Goal: Task Accomplishment & Management: Manage account settings

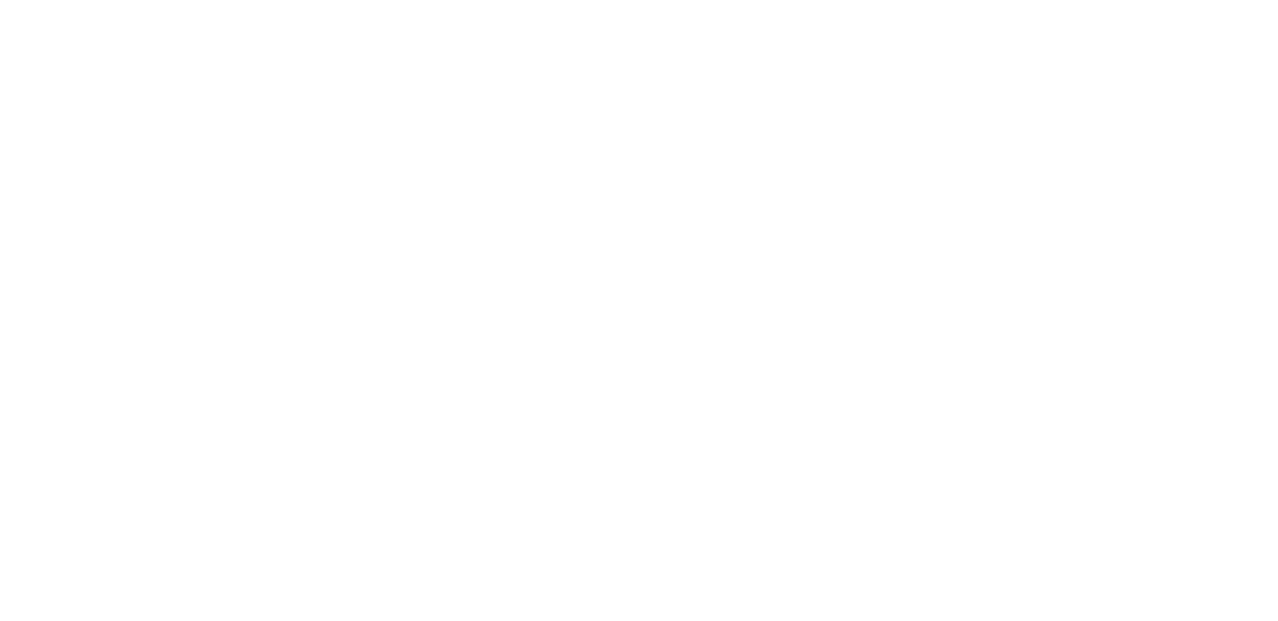
select select "100"
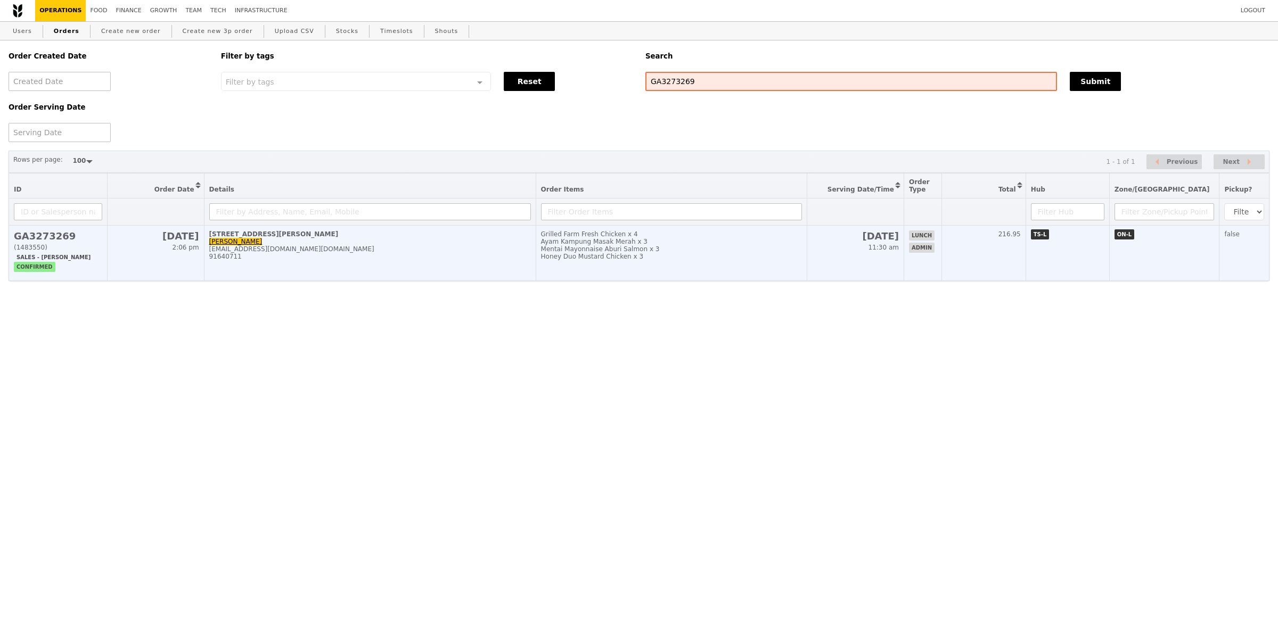
click at [437, 255] on div "91640711" at bounding box center [370, 256] width 322 height 7
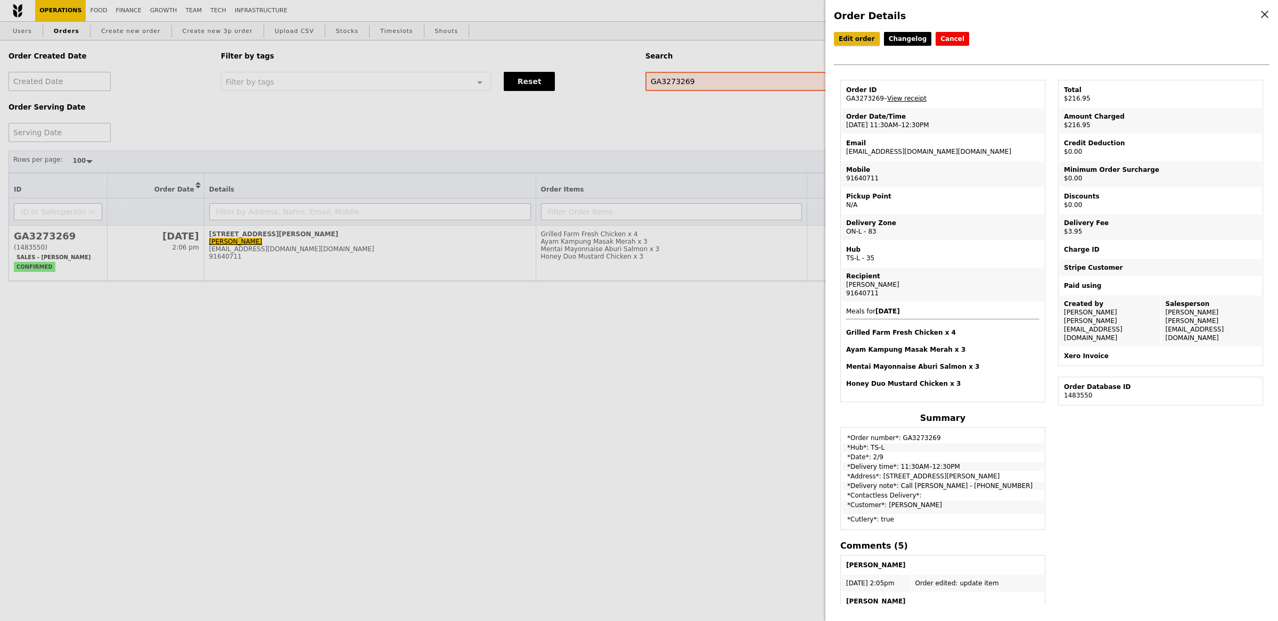
click at [844, 39] on link "Edit order" at bounding box center [857, 39] width 46 height 14
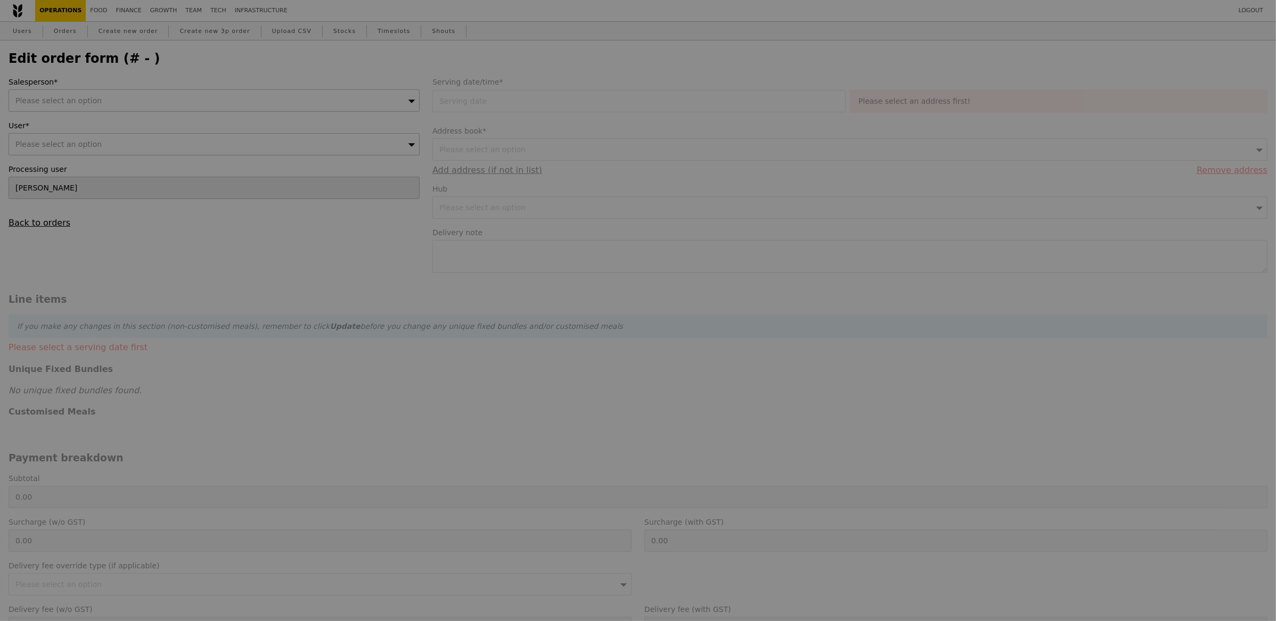
type input "[PERSON_NAME]"
type input "[DATE]"
type textarea "Call [PERSON_NAME] - [PHONE_NUMBER]"
type input "213.00"
type input "3.62"
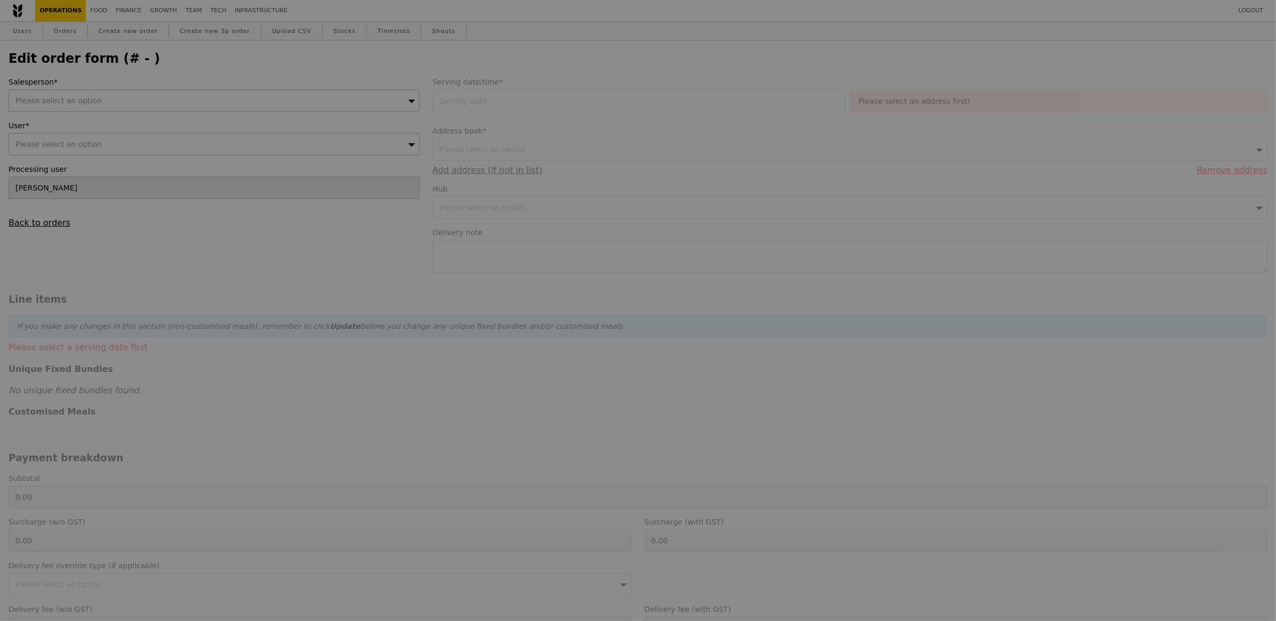
type input "3.95"
type input "216.95"
type input "Loading..."
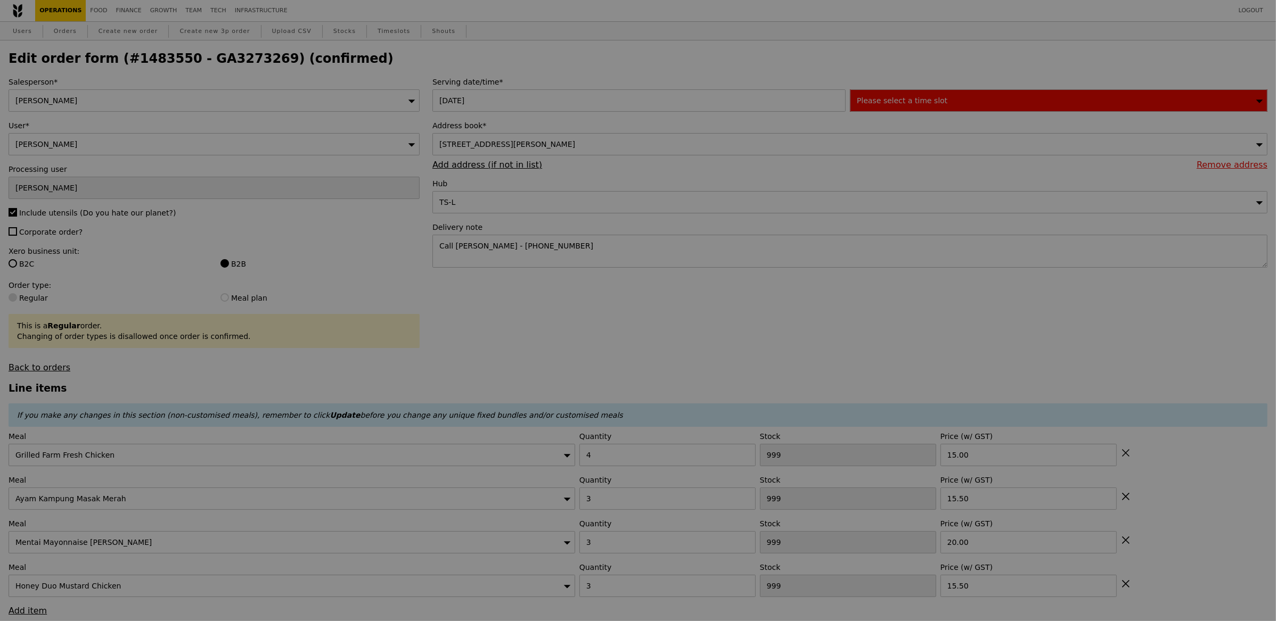
type input "496"
type input "497"
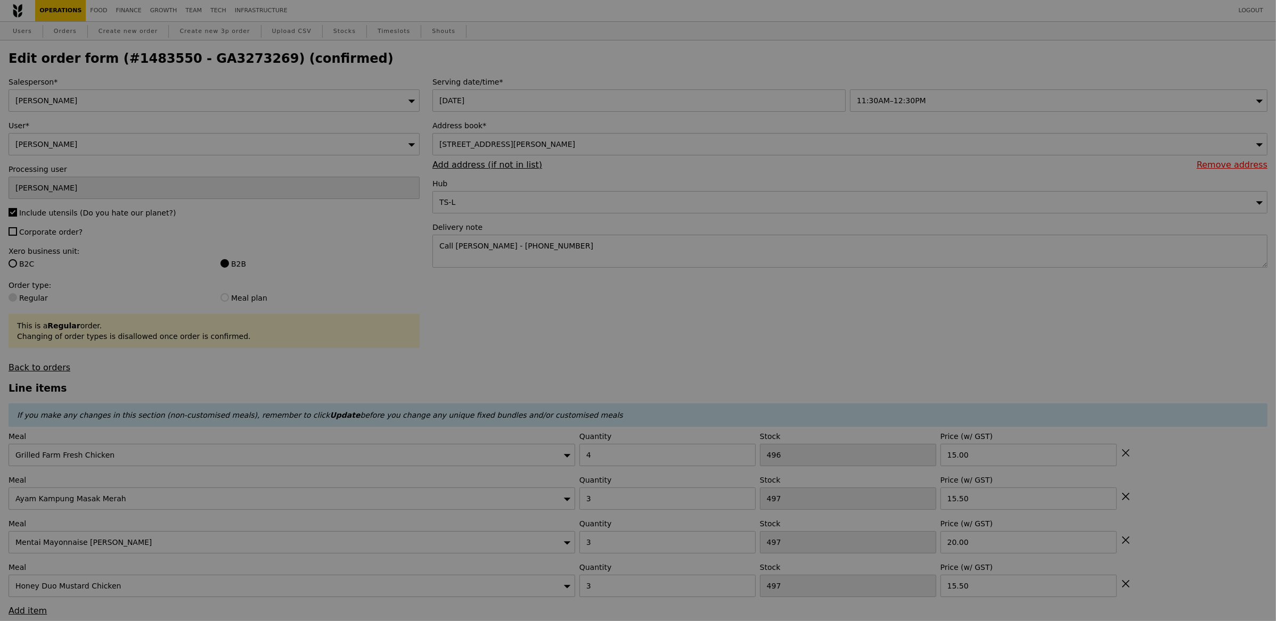
type input "Update"
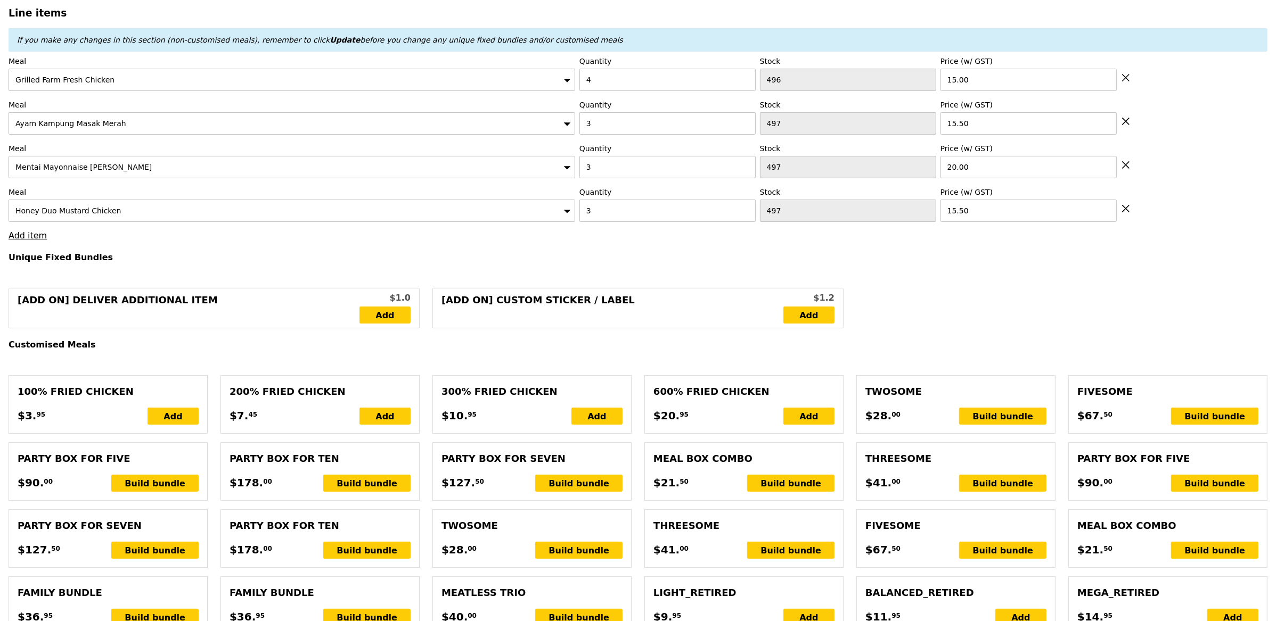
scroll to position [371, 0]
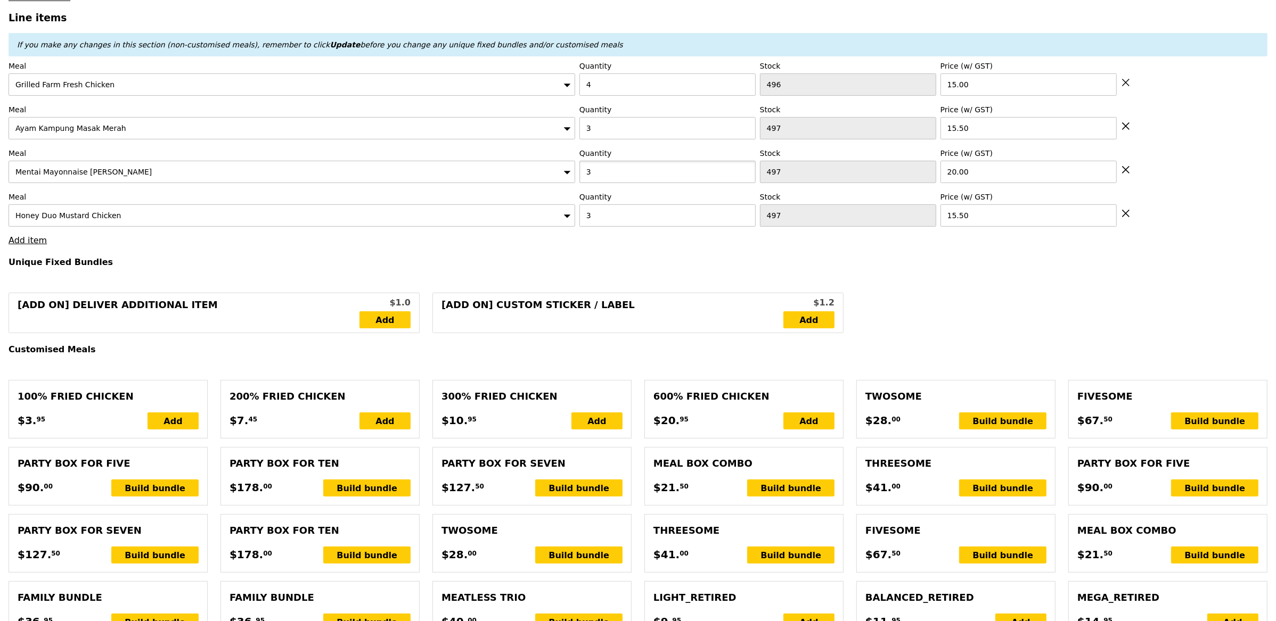
drag, startPoint x: 607, startPoint y: 171, endPoint x: 555, endPoint y: 166, distance: 52.5
click at [554, 160] on div "Meal Mentai Mayonnaise Aburi Salmon Quantity 3 Stock 497 Price (w/ GST) 20.00" at bounding box center [638, 165] width 1259 height 35
type input "5"
click at [640, 267] on h4 "Unique Fixed Bundles" at bounding box center [638, 262] width 1259 height 10
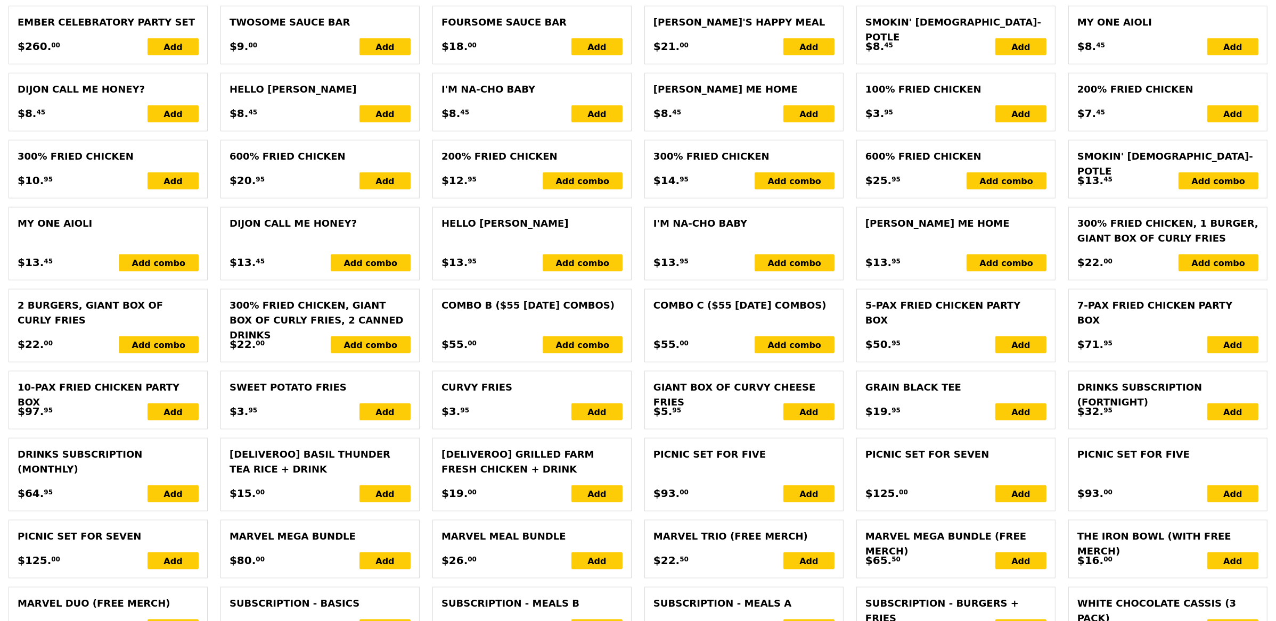
type input "Loading..."
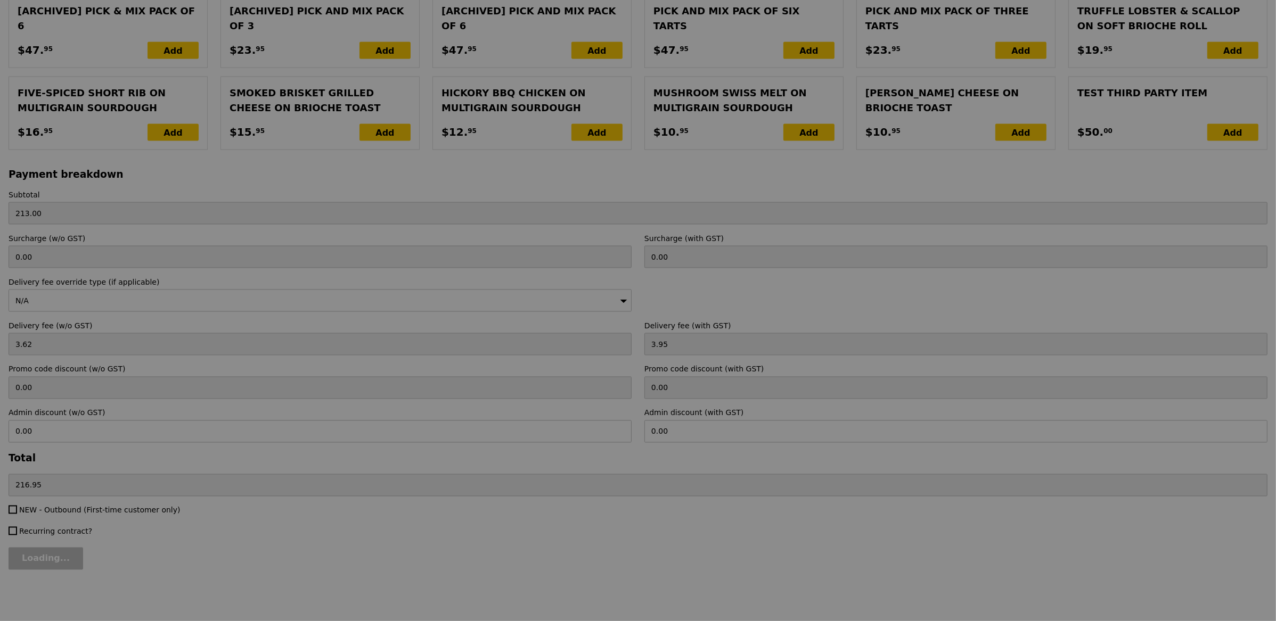
scroll to position [2196, 0]
type input "0.00"
type input "3.95"
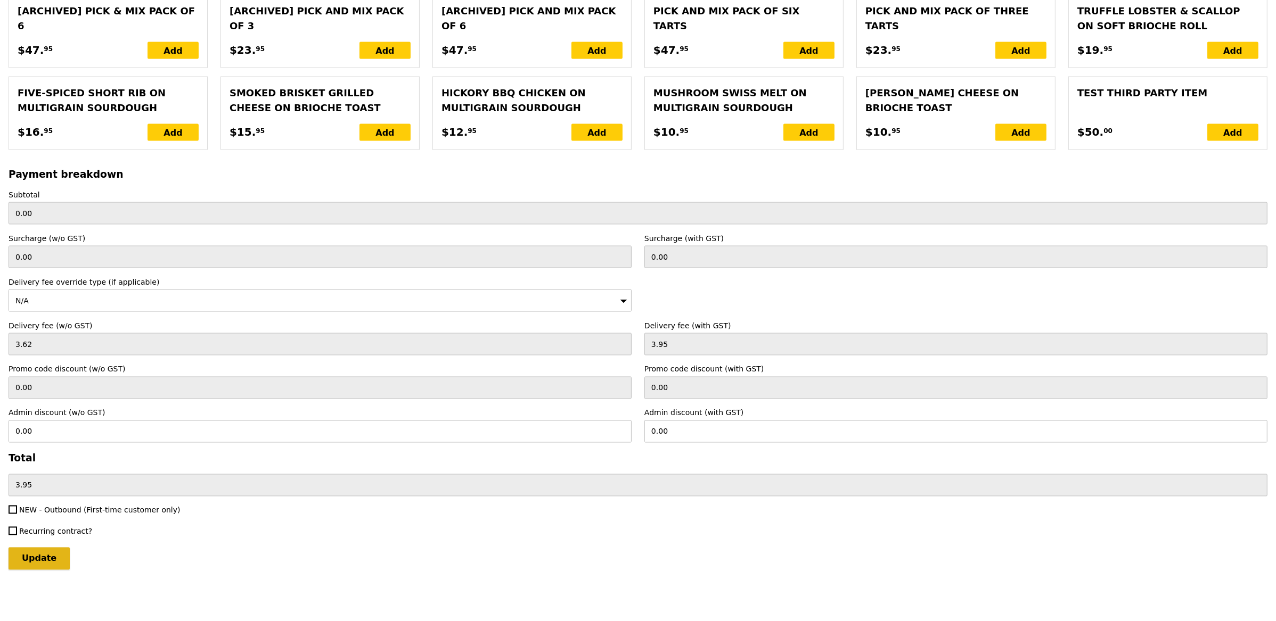
click at [50, 549] on input "Update" at bounding box center [39, 559] width 61 height 22
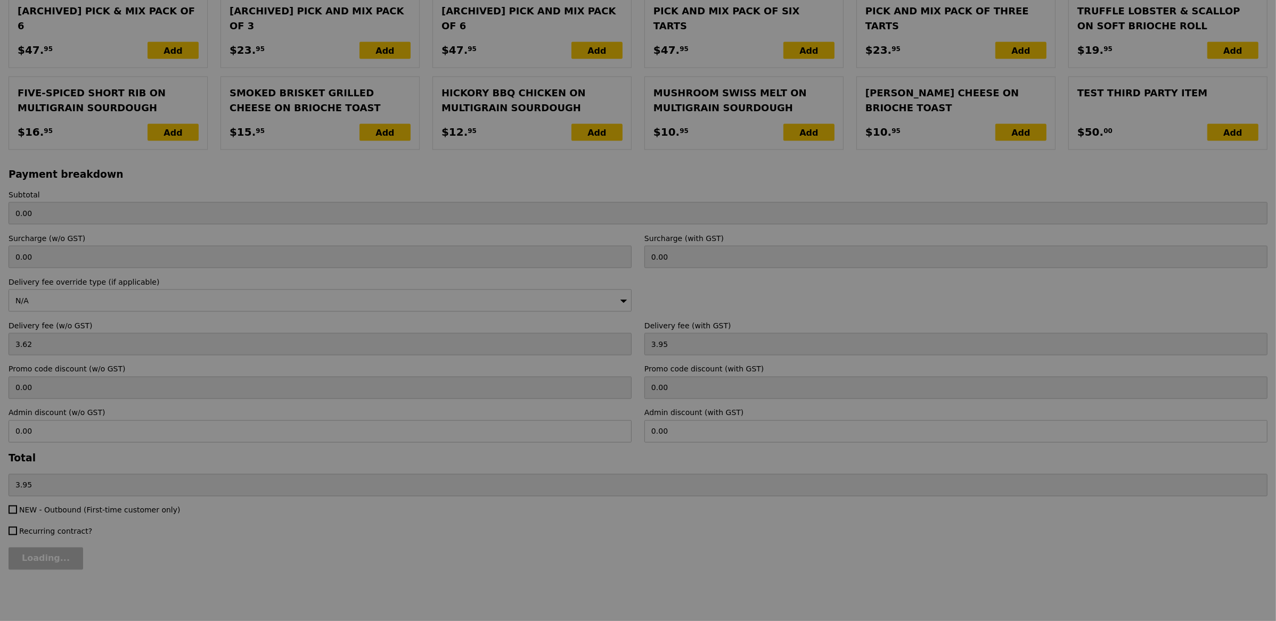
type input "Loading..."
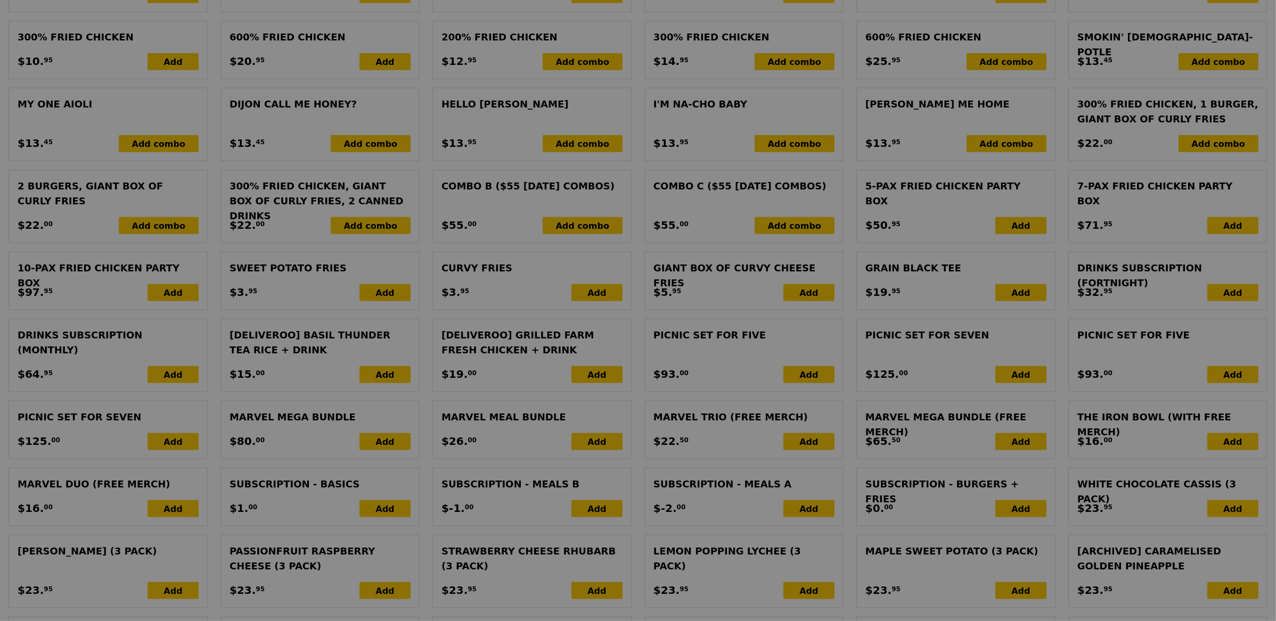
scroll to position [1060, 0]
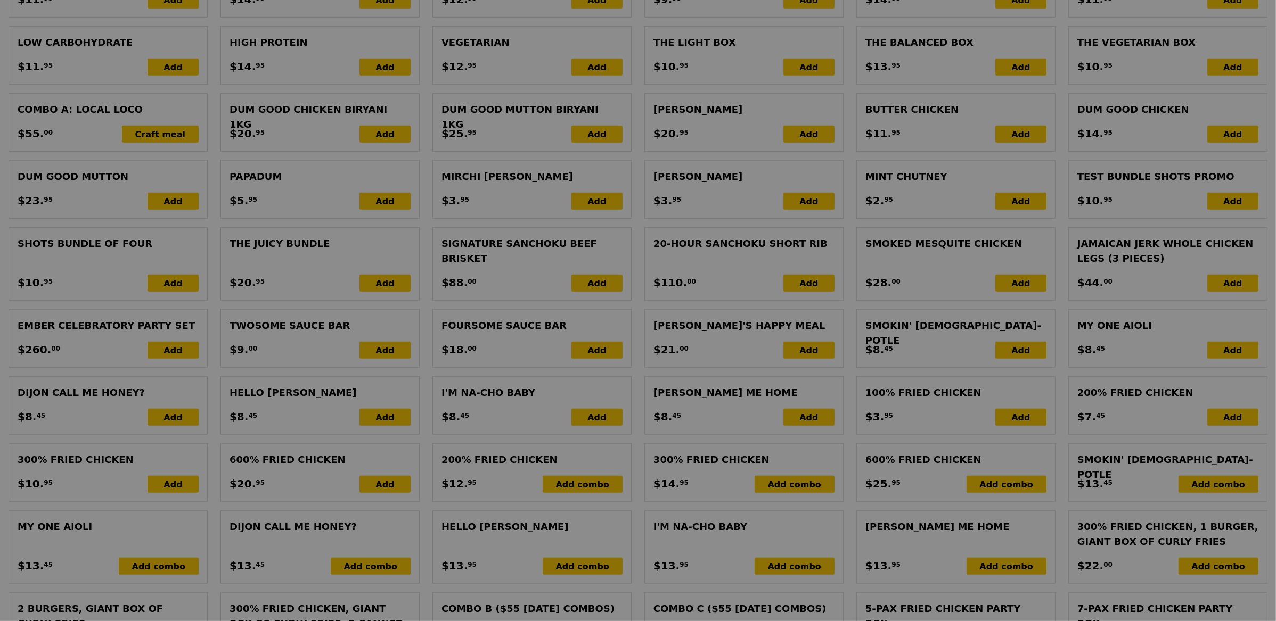
type input "253.00"
type input "256.95"
type input "Update"
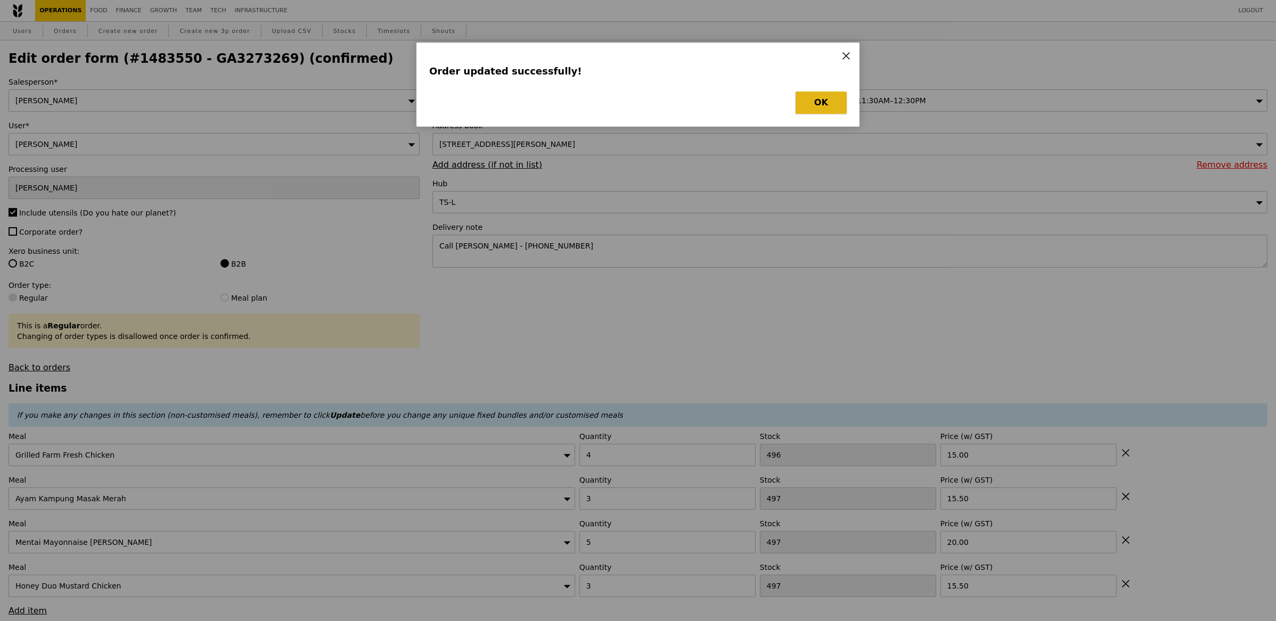
click at [816, 108] on button "OK" at bounding box center [820, 103] width 51 height 22
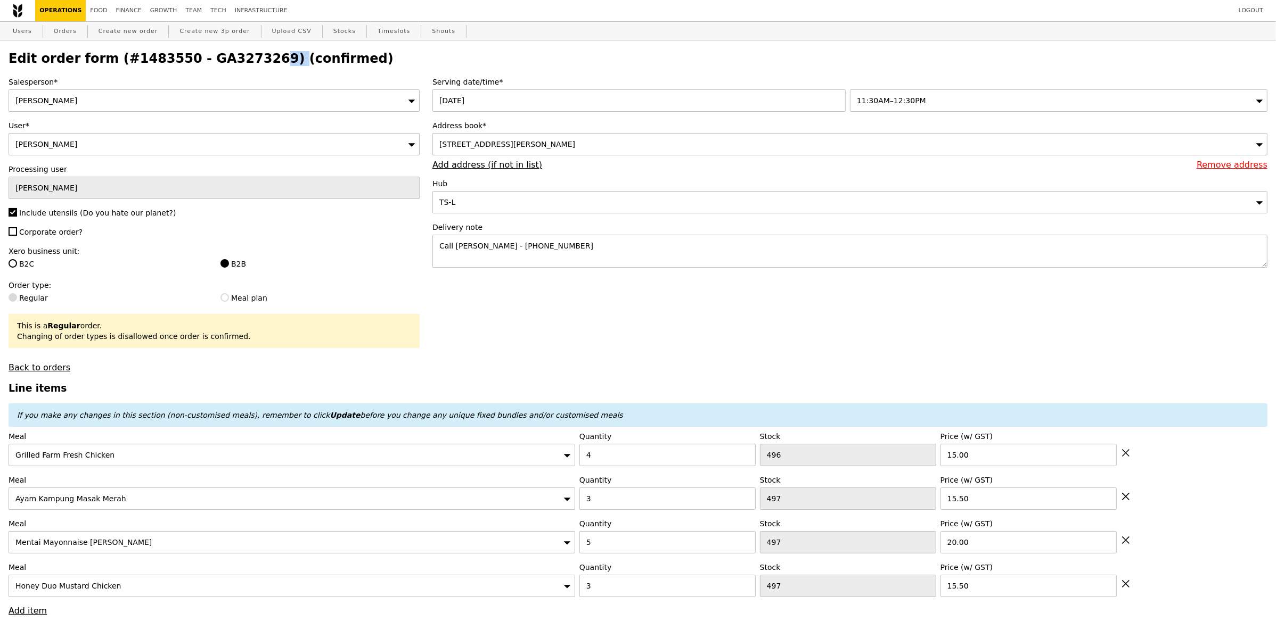
drag, startPoint x: 250, startPoint y: 58, endPoint x: 186, endPoint y: 55, distance: 64.5
click at [186, 55] on h2 "Edit order form (#1483550 - GA3273269) (confirmed)" at bounding box center [638, 58] width 1259 height 15
drag, startPoint x: 181, startPoint y: 55, endPoint x: 252, endPoint y: 52, distance: 70.9
click at [252, 52] on h2 "Edit order form (#1483550 - GA3273269) (confirmed)" at bounding box center [638, 58] width 1259 height 15
copy h2 "GA3273269"
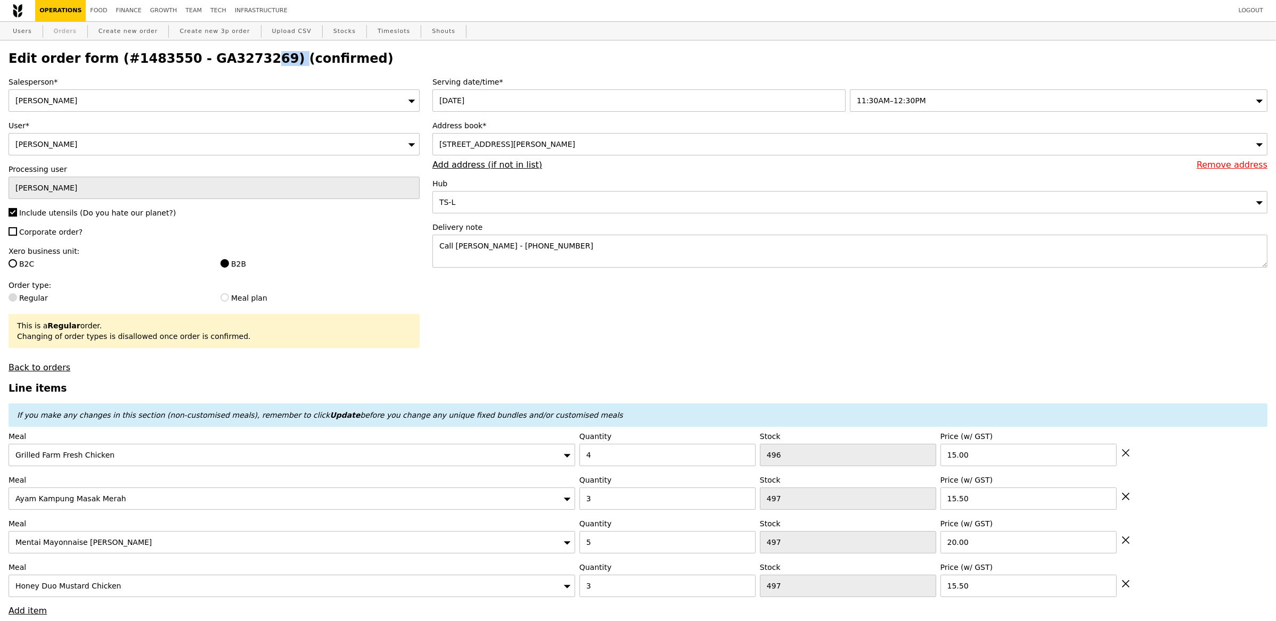
click at [64, 37] on link "Orders" at bounding box center [65, 31] width 31 height 19
select select "100"
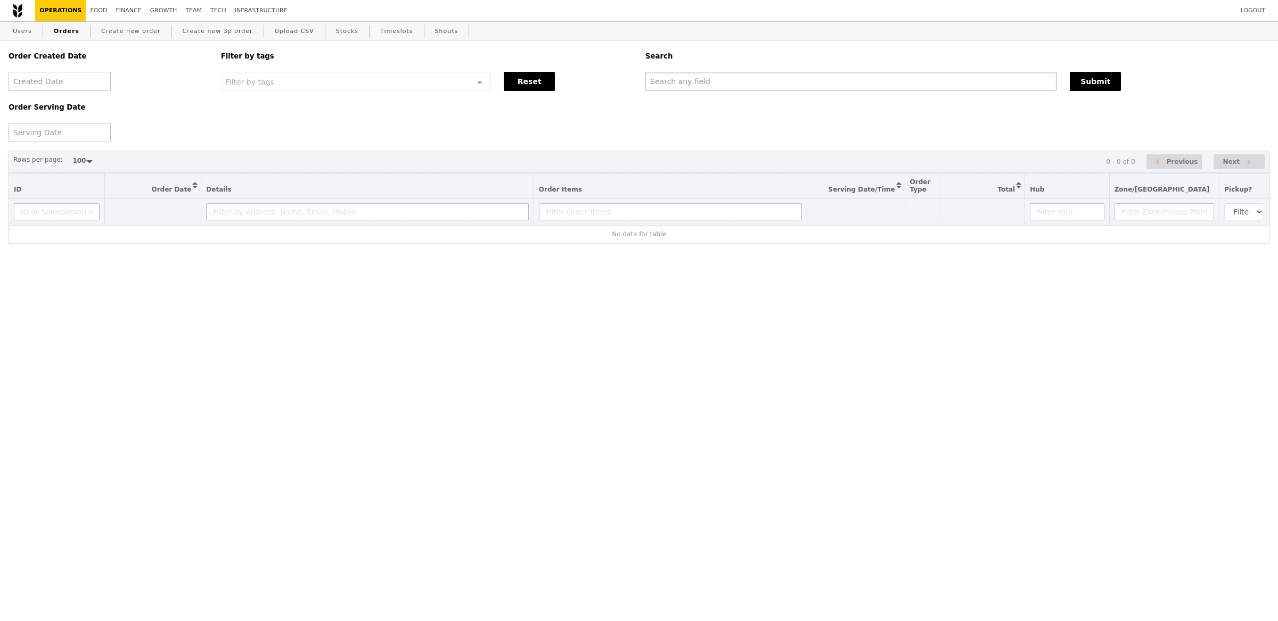
click at [741, 85] on input "text" at bounding box center [851, 81] width 412 height 19
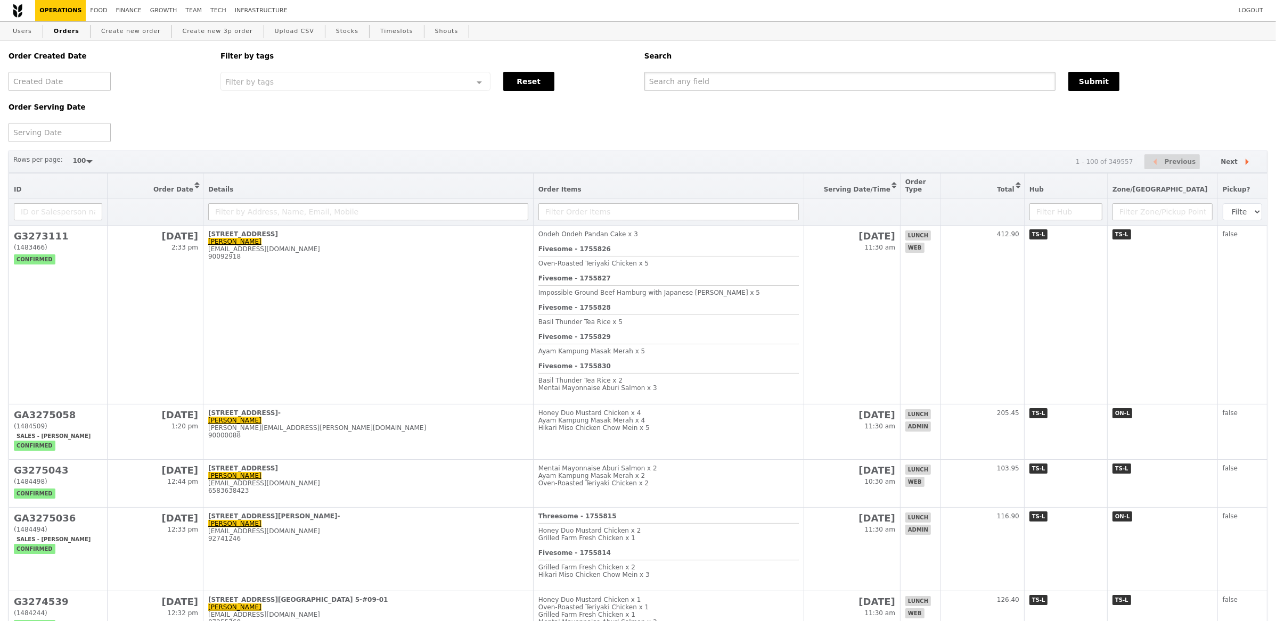
paste input "GA3273269"
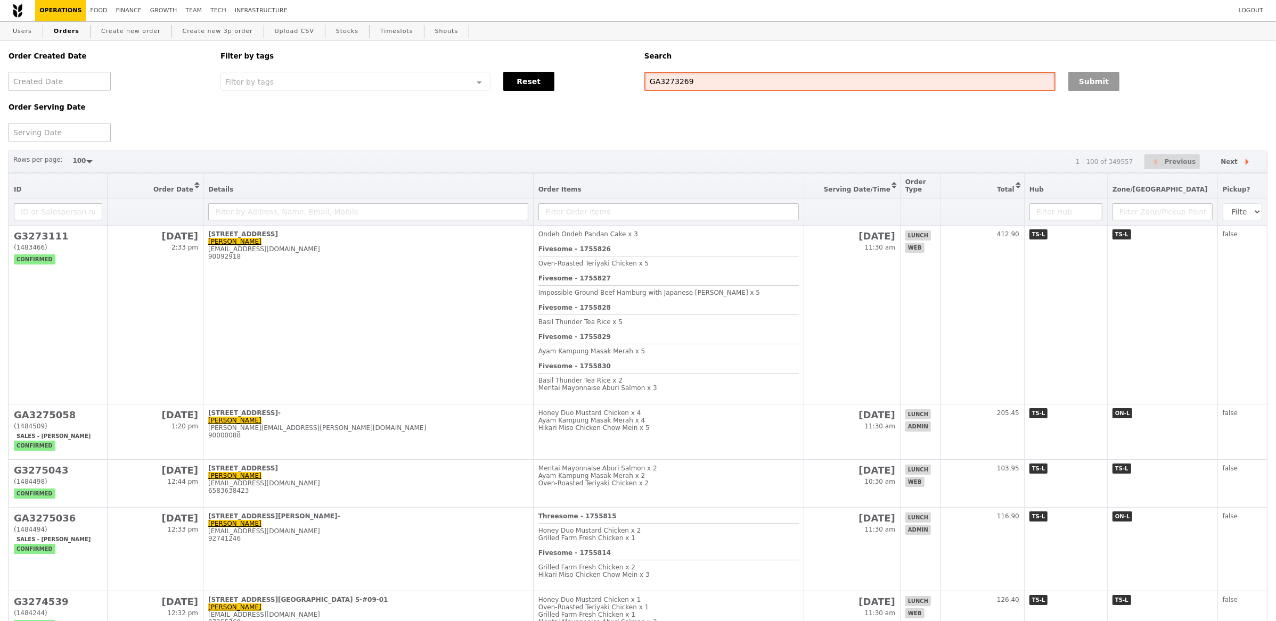
type input "GA3273269"
click at [1102, 80] on button "Submit" at bounding box center [1093, 81] width 51 height 19
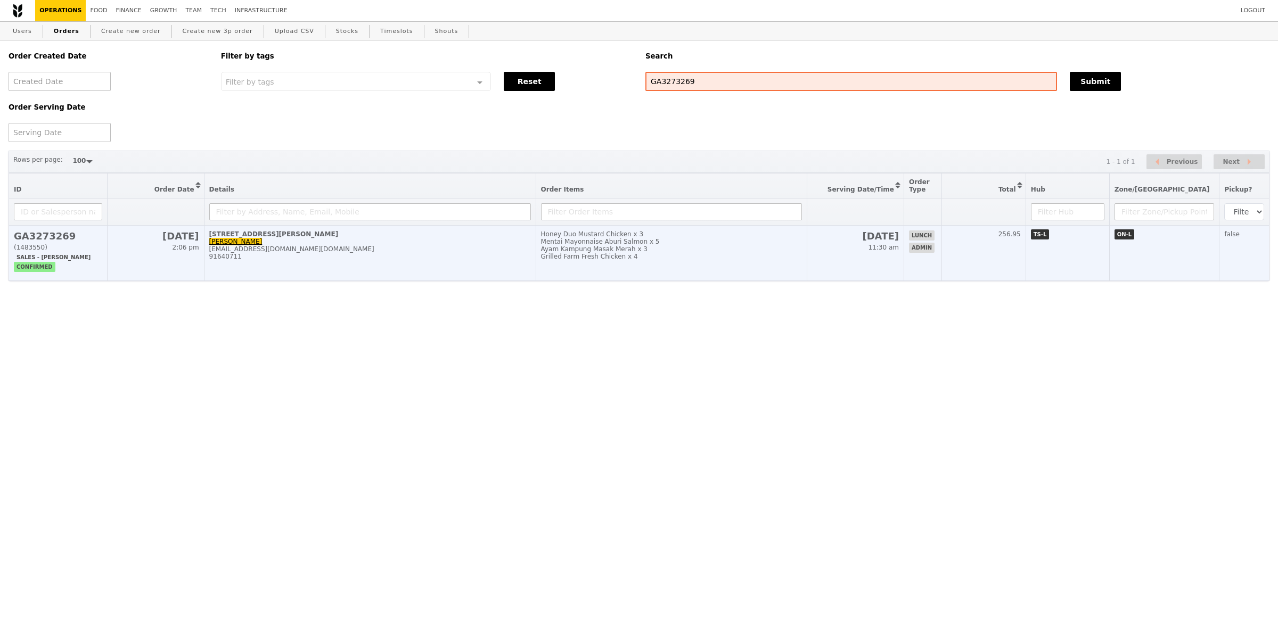
click at [454, 269] on td "30 Heng Mui Keng Terrace Lo Ching Ting lo_ching_ting_from.hr@iseas.edu.sg 91640…" at bounding box center [370, 253] width 332 height 55
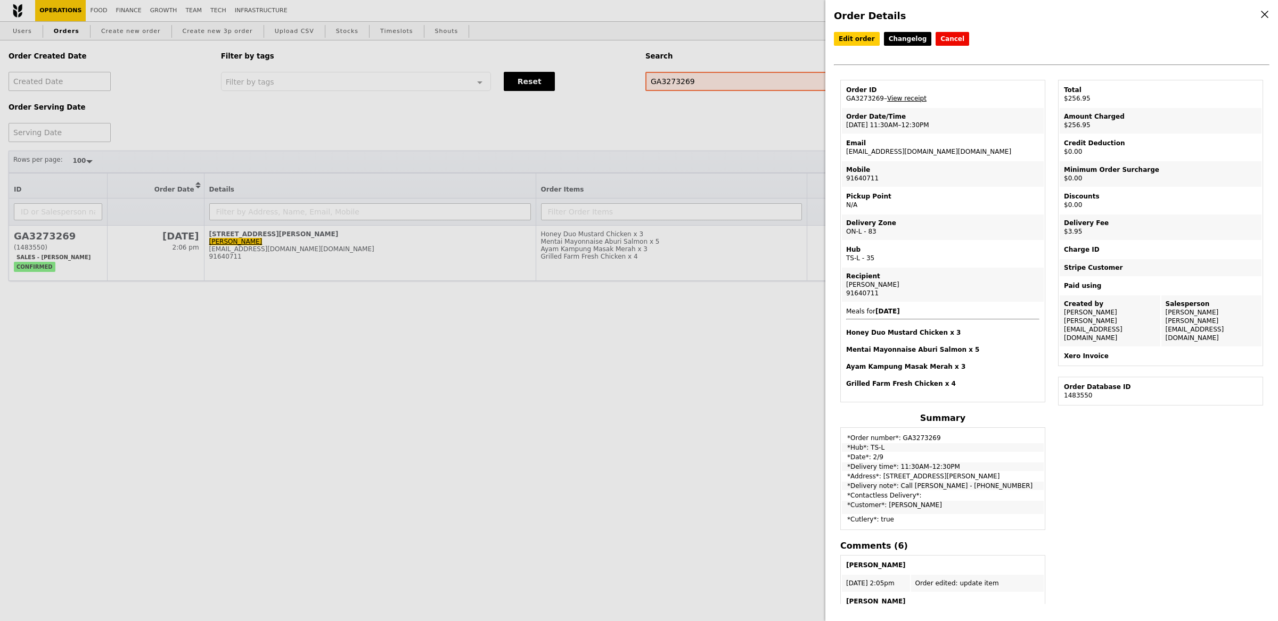
click at [919, 95] on link "View receipt" at bounding box center [906, 98] width 39 height 7
click at [866, 43] on link "Edit order" at bounding box center [857, 39] width 46 height 14
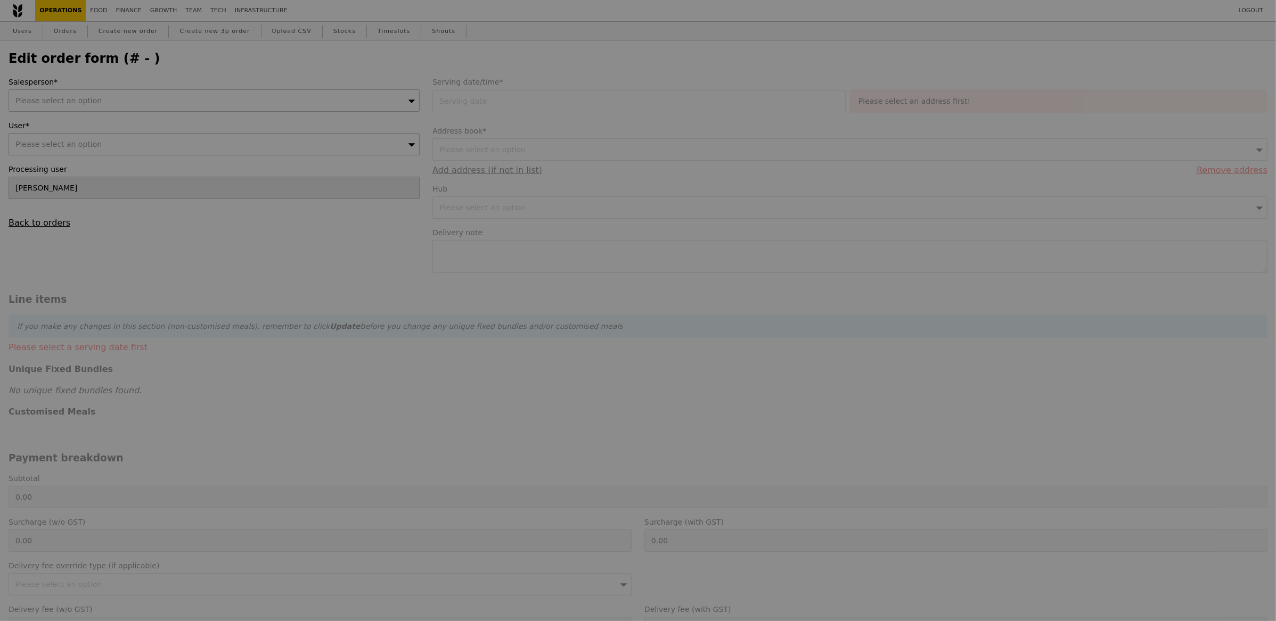
type input "Sandy"
type input "02 Sep 2025"
type textarea "Call Justin Thio - 8497 7482"
type input "253.00"
type input "3.62"
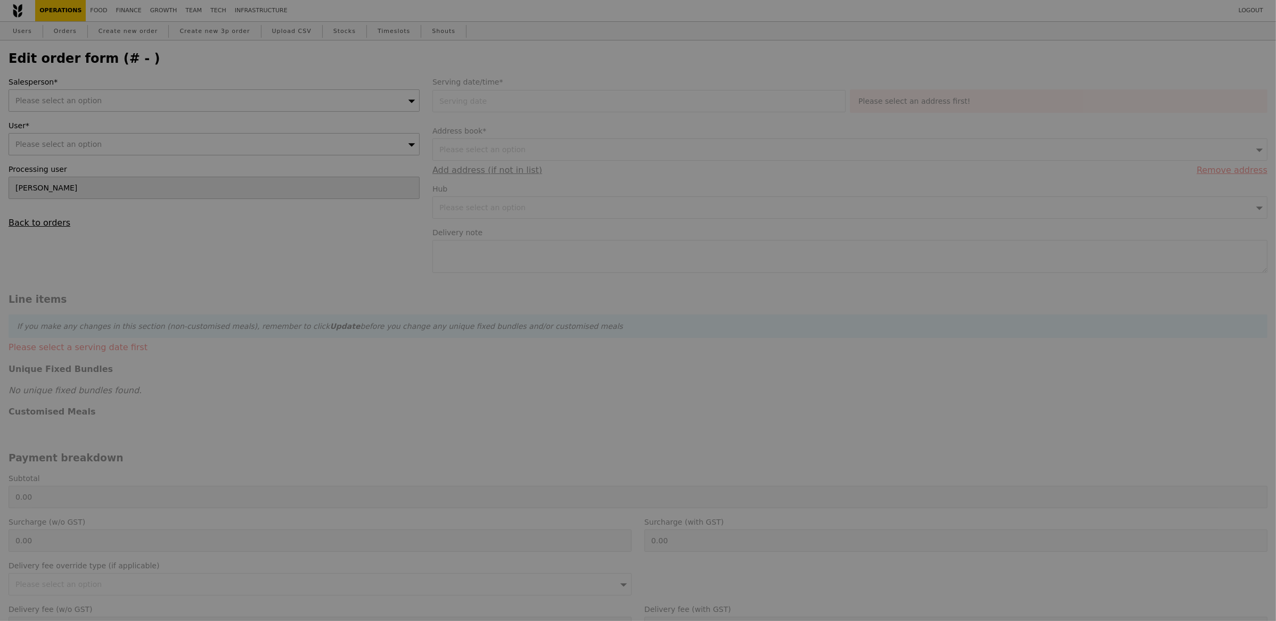
type input "3.95"
type input "256.95"
type input "Loading..."
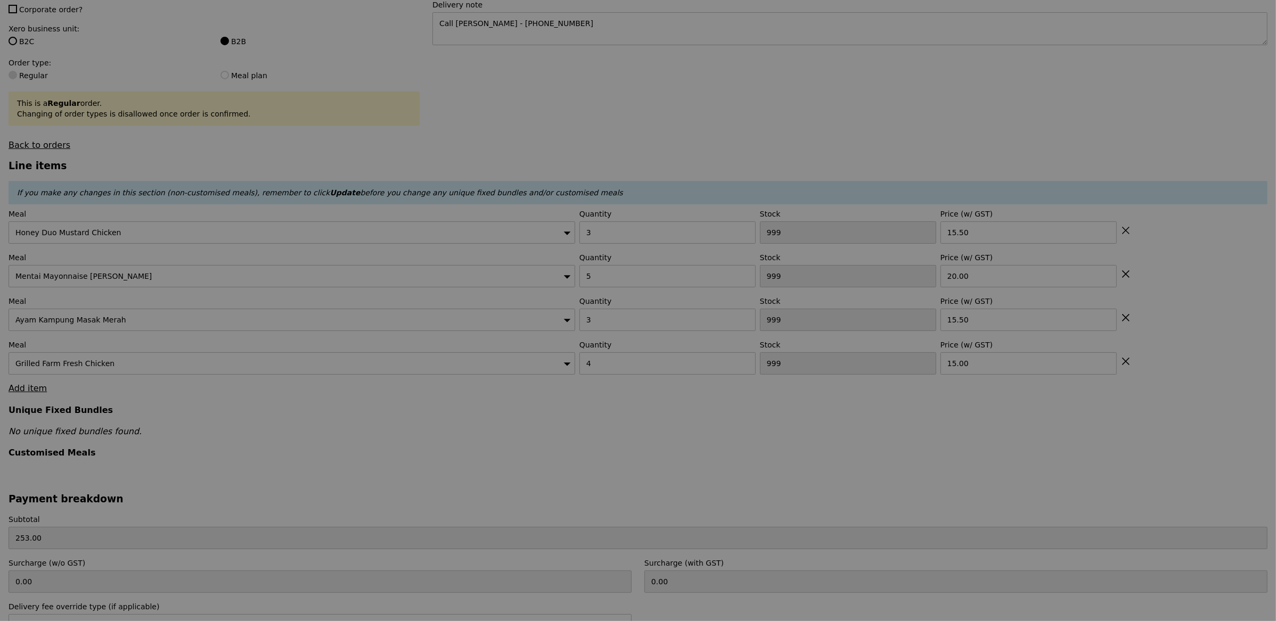
type input "497"
type input "495"
type input "497"
type input "496"
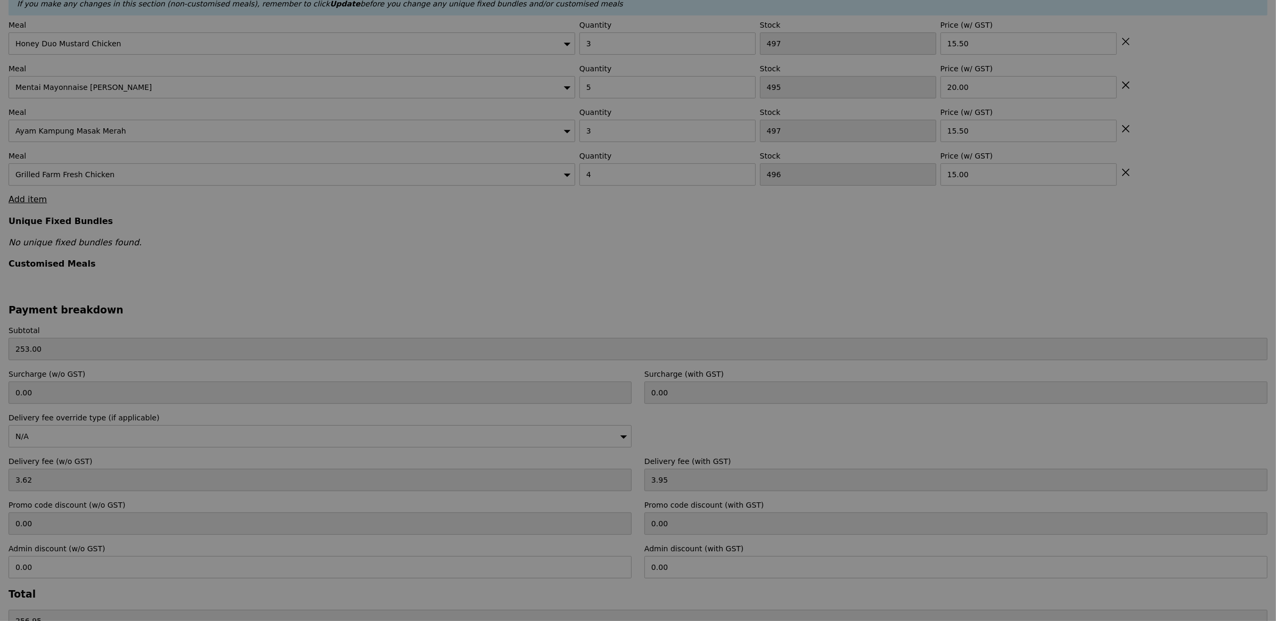
type input "Update"
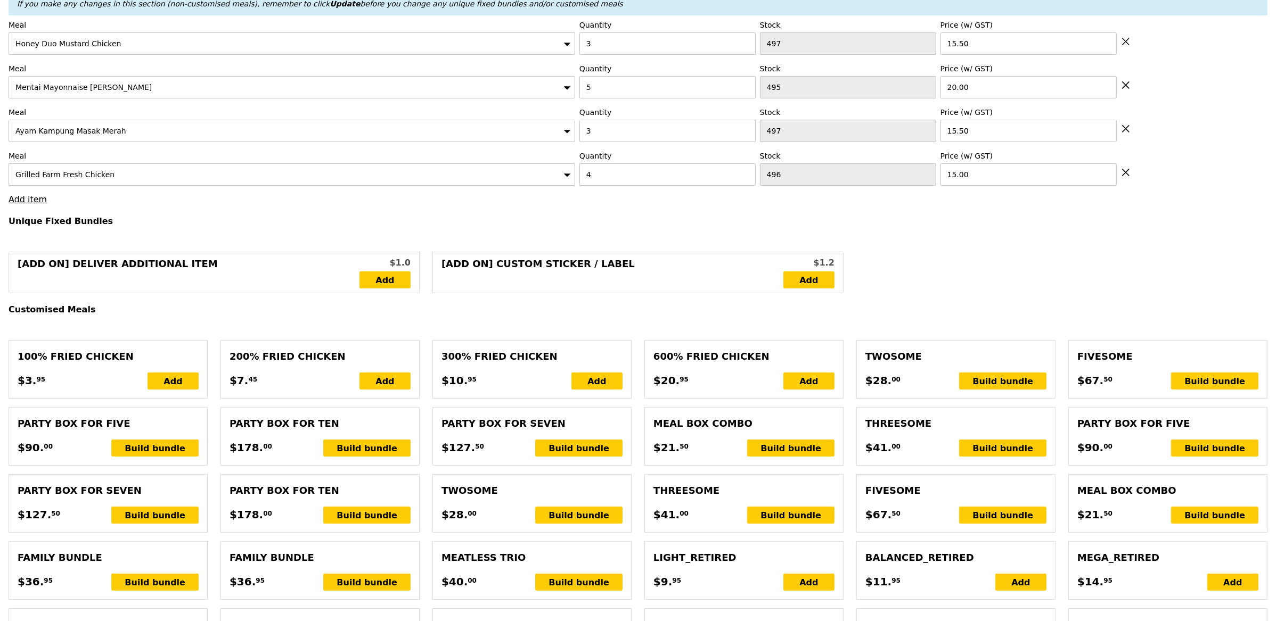
scroll to position [326, 0]
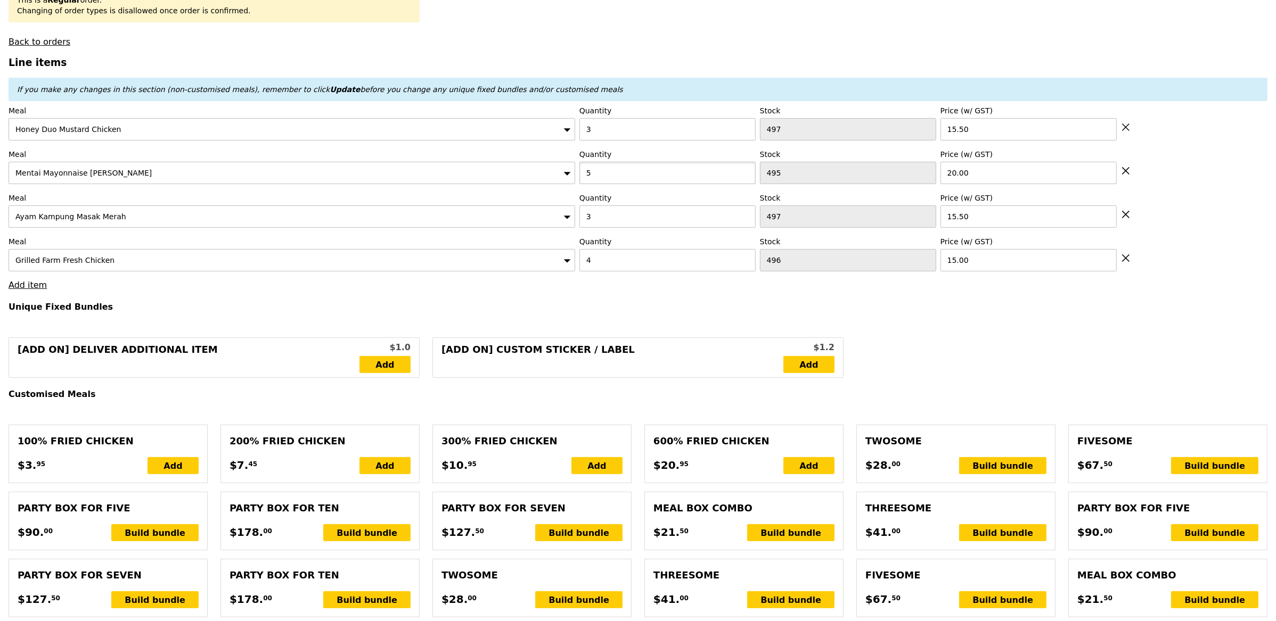
drag, startPoint x: 611, startPoint y: 177, endPoint x: 530, endPoint y: 169, distance: 81.4
click at [562, 177] on div "Meal Mentai Mayonnaise Aburi Salmon Quantity 5 Stock 495 Price (w/ GST) 20.00" at bounding box center [638, 166] width 1259 height 35
type input "4"
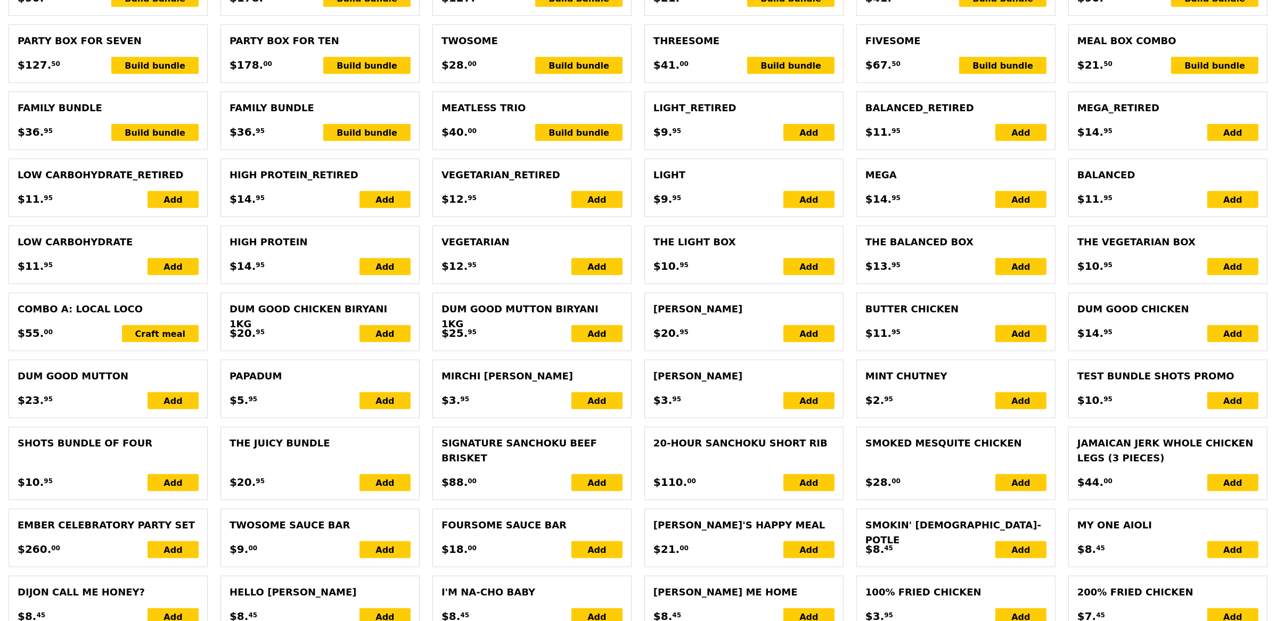
type input "Loading..."
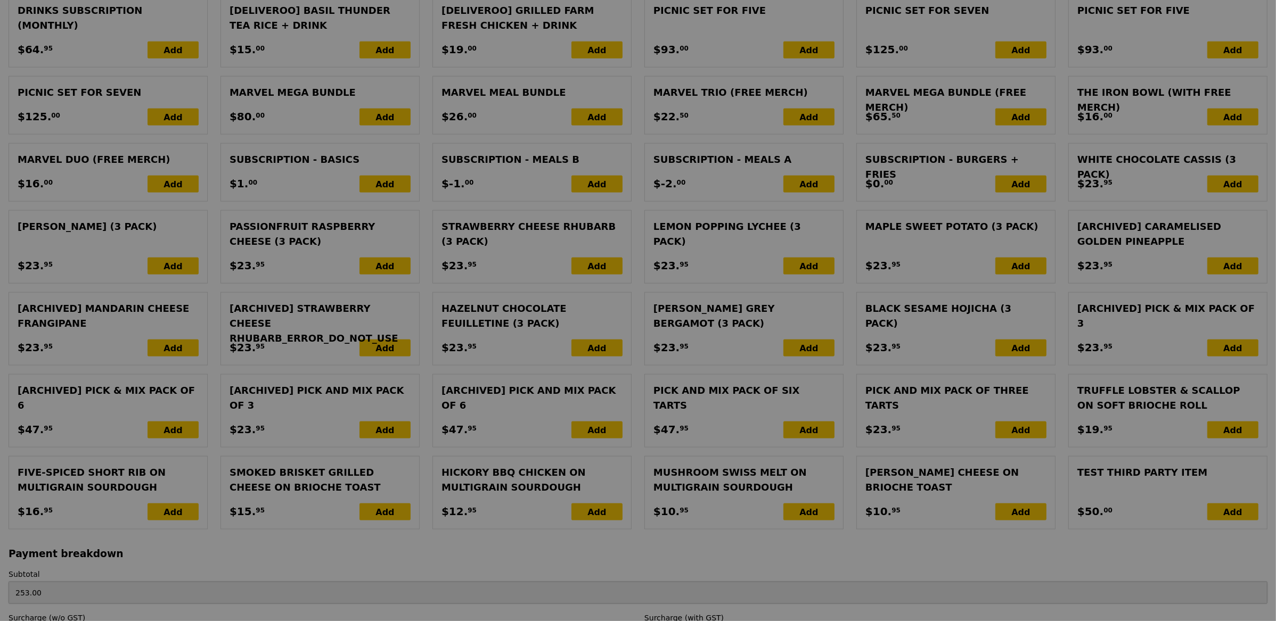
type input "0.00"
type input "3.95"
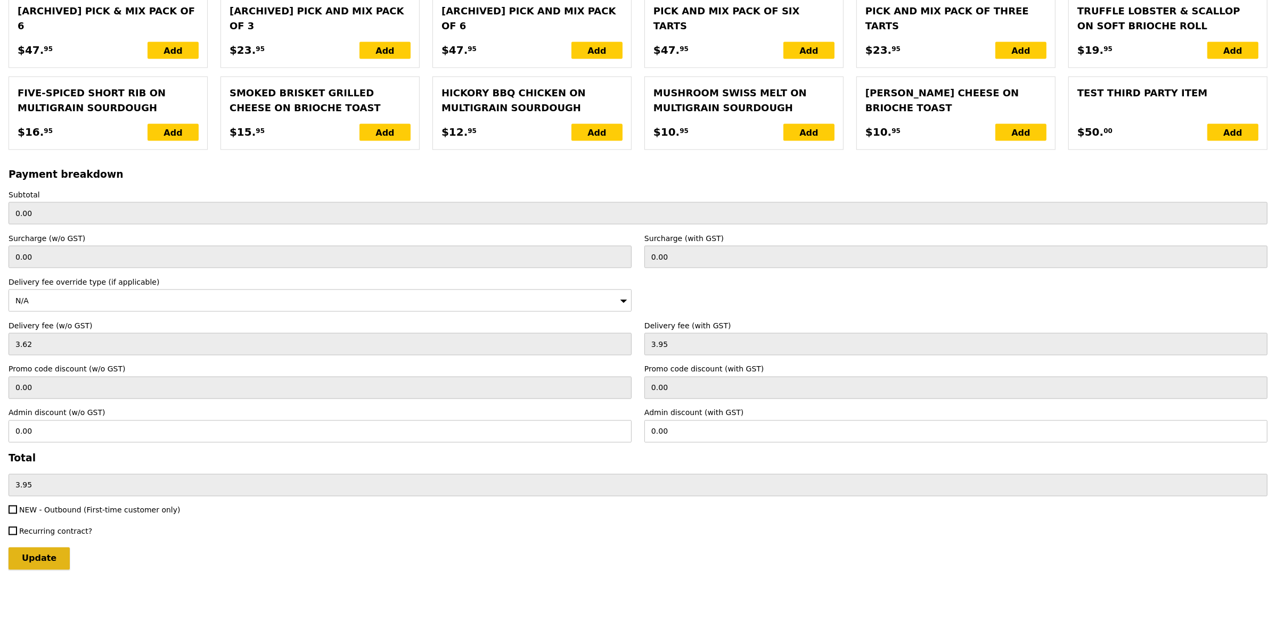
click at [39, 557] on input "Update" at bounding box center [39, 559] width 61 height 22
type input "Loading..."
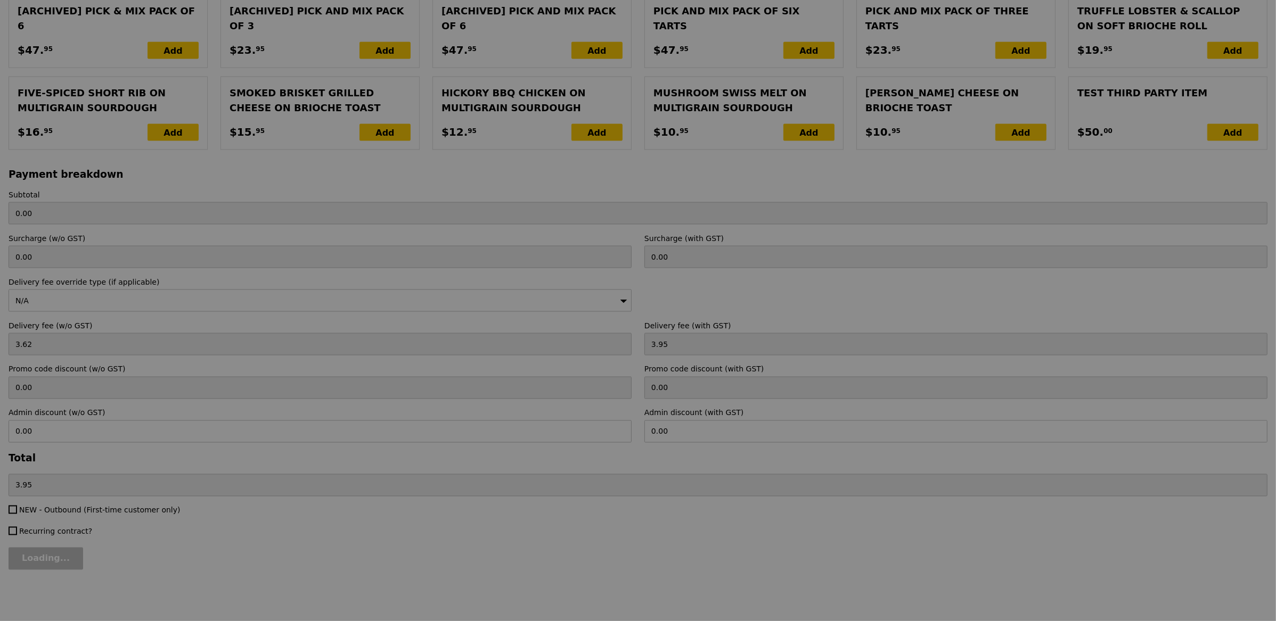
type input "233.00"
type input "236.95"
type input "Update"
